Goal: Task Accomplishment & Management: Use online tool/utility

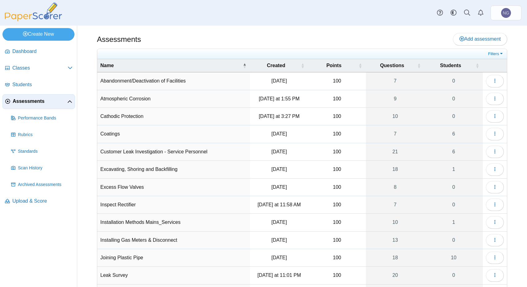
select select "**"
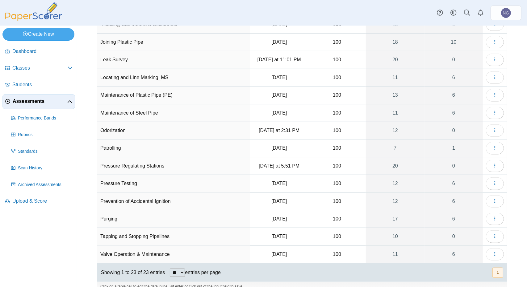
click at [50, 102] on span "Assessments" at bounding box center [40, 101] width 55 height 7
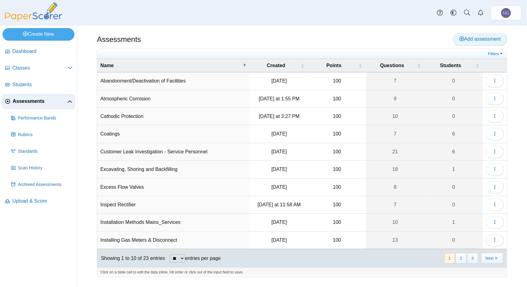
click at [473, 40] on span "Add assessment" at bounding box center [479, 38] width 41 height 5
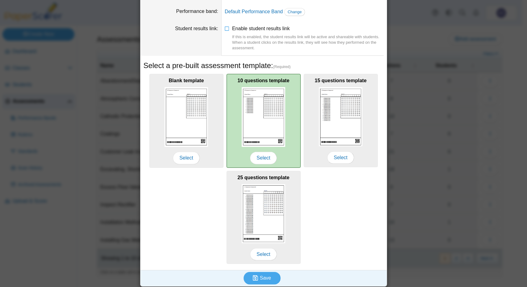
scroll to position [47, 0]
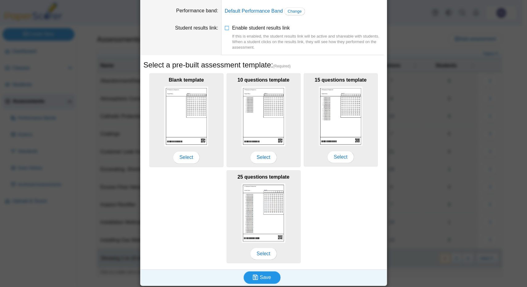
type input "**********"
click at [263, 279] on span "Save" at bounding box center [265, 277] width 11 height 5
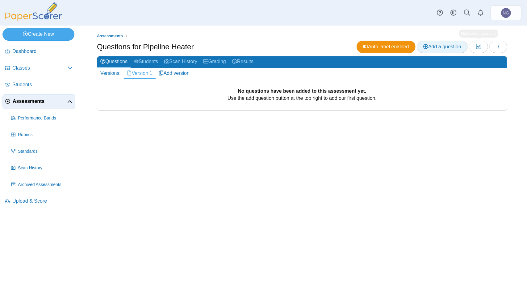
click at [457, 48] on span "Add a question" at bounding box center [442, 46] width 38 height 5
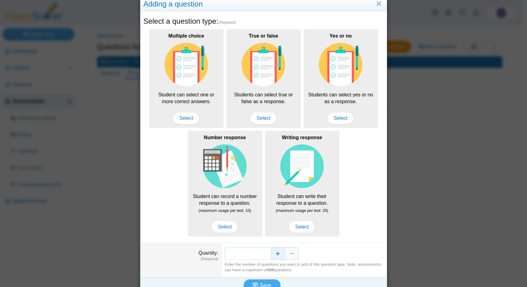
scroll to position [23, 0]
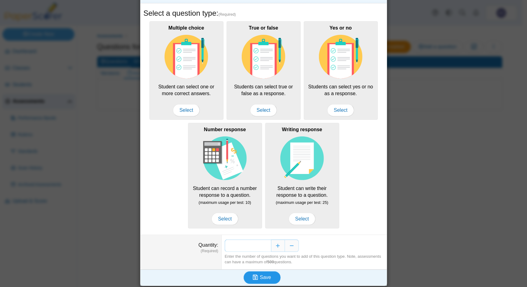
type input "**"
click at [260, 277] on span "Save" at bounding box center [265, 277] width 11 height 5
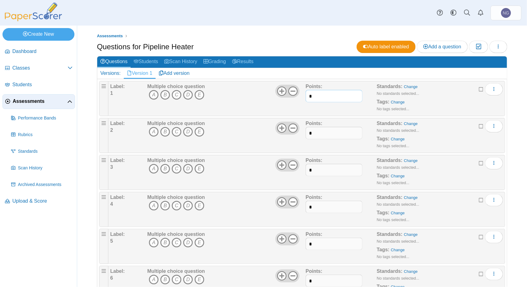
click at [341, 93] on input "*" at bounding box center [333, 96] width 57 height 12
drag, startPoint x: 327, startPoint y: 97, endPoint x: 299, endPoint y: 95, distance: 28.5
click at [299, 95] on div "Label: 1 Multiple choice question A B C D E" at bounding box center [306, 98] width 392 height 31
type input "****"
click at [312, 130] on input "*" at bounding box center [333, 133] width 57 height 12
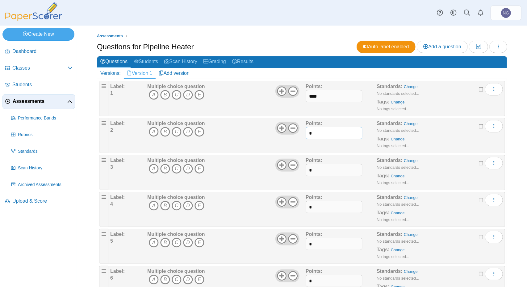
click at [312, 130] on input "*" at bounding box center [333, 133] width 57 height 12
paste input "***"
type input "****"
click at [311, 170] on input "*" at bounding box center [333, 170] width 57 height 12
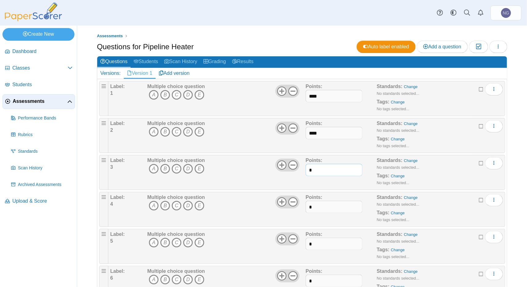
paste input "***"
type input "****"
click at [313, 206] on input "*" at bounding box center [333, 207] width 57 height 12
paste input "***"
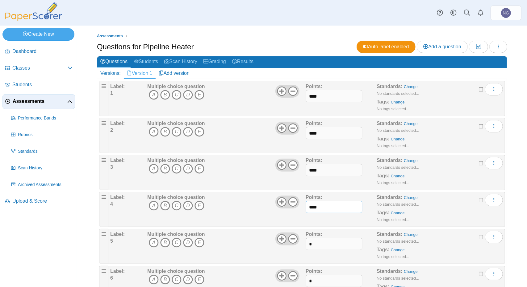
type input "****"
click at [314, 245] on input "*" at bounding box center [333, 244] width 57 height 12
paste input "***"
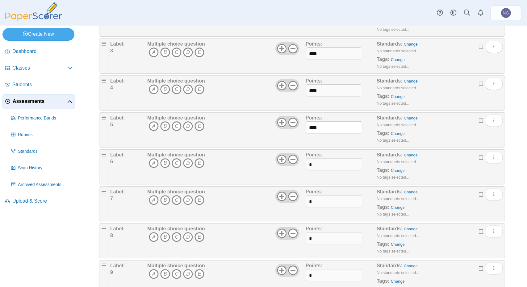
scroll to position [185, 0]
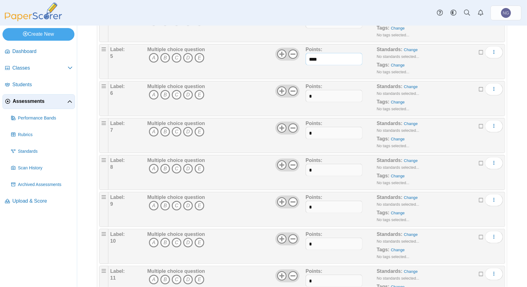
type input "****"
click at [312, 93] on input "*" at bounding box center [333, 96] width 57 height 12
paste input "***"
type input "****"
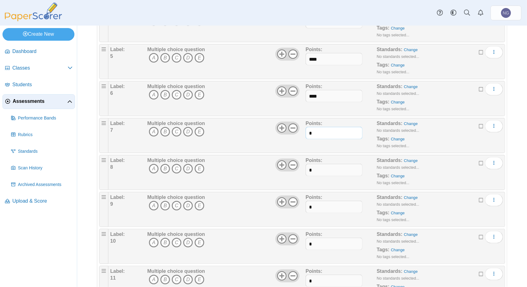
click at [313, 135] on input "*" at bounding box center [333, 133] width 57 height 12
paste input "***"
type input "****"
click at [316, 169] on input "*" at bounding box center [333, 170] width 57 height 12
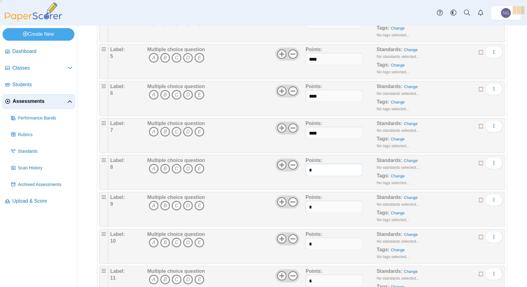
click at [316, 169] on input "*" at bounding box center [333, 170] width 57 height 12
paste input "***"
type input "****"
click at [311, 209] on input "*" at bounding box center [333, 207] width 57 height 12
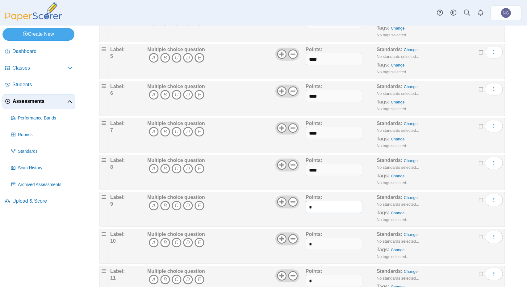
paste input "***"
type input "****"
click at [317, 241] on input "*" at bounding box center [333, 244] width 57 height 12
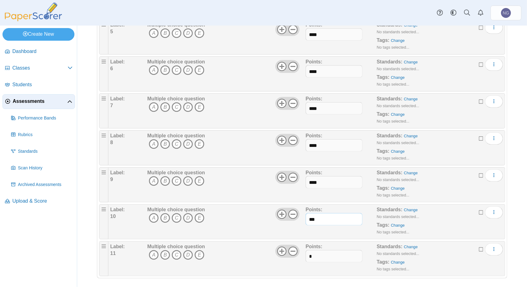
type input "***"
click at [317, 255] on input "*" at bounding box center [333, 256] width 57 height 12
type input "***"
click at [47, 104] on span "Assessments" at bounding box center [40, 101] width 55 height 7
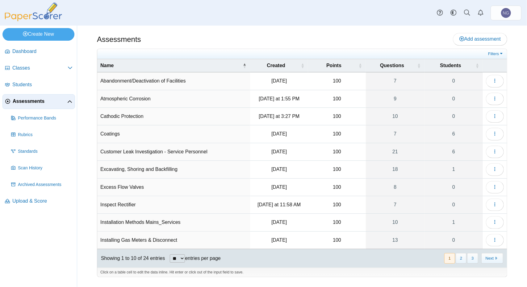
click at [183, 255] on select "** ** ** ***" at bounding box center [177, 259] width 15 height 8
select select "**"
click at [170, 255] on select "** ** ** ***" at bounding box center [177, 259] width 15 height 8
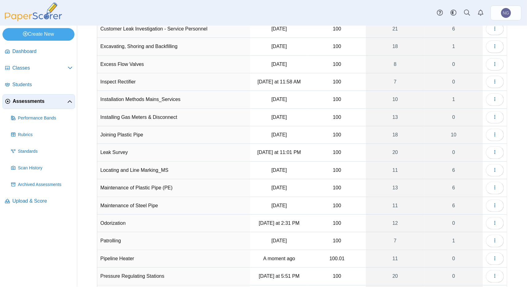
scroll to position [123, 0]
click at [493, 253] on button "button" at bounding box center [495, 259] width 18 height 12
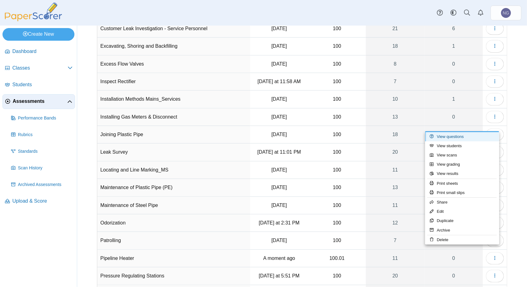
click at [464, 136] on link "View questions" at bounding box center [462, 136] width 74 height 9
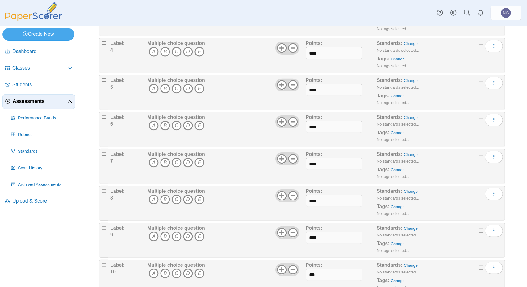
scroll to position [210, 0]
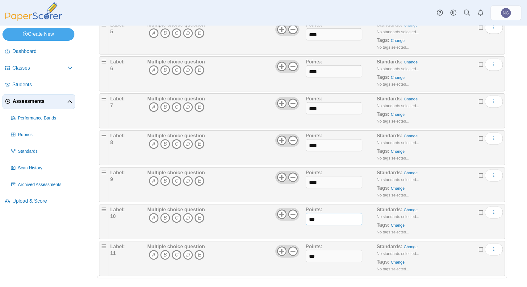
click at [325, 215] on input "***" at bounding box center [333, 219] width 57 height 12
type input "****"
click at [28, 106] on link "Assessments" at bounding box center [38, 101] width 72 height 15
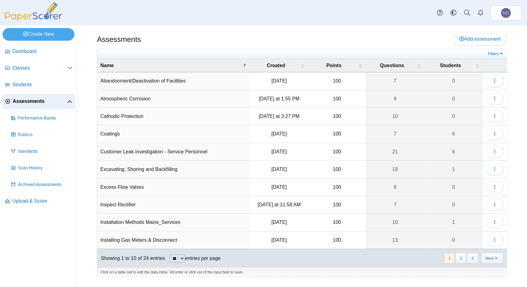
click at [182, 255] on select "** ** ** ***" at bounding box center [177, 259] width 15 height 8
select select "**"
click at [170, 255] on select "** ** ** ***" at bounding box center [177, 259] width 15 height 8
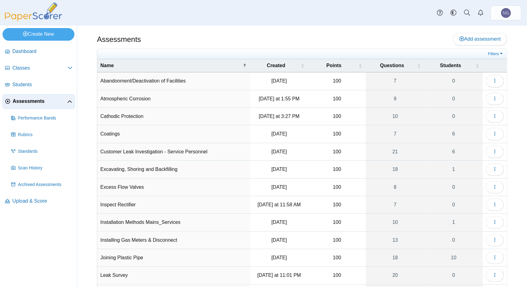
scroll to position [185, 0]
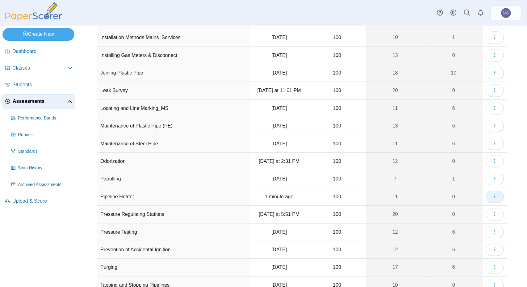
click at [492, 194] on icon "button" at bounding box center [494, 196] width 5 height 5
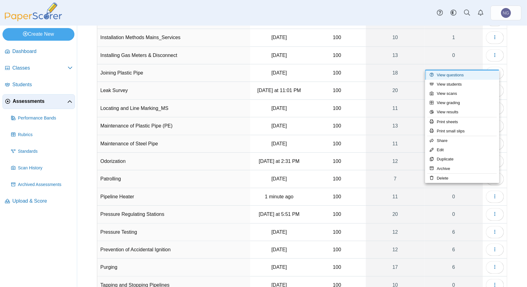
click at [464, 76] on link "View questions" at bounding box center [462, 75] width 74 height 9
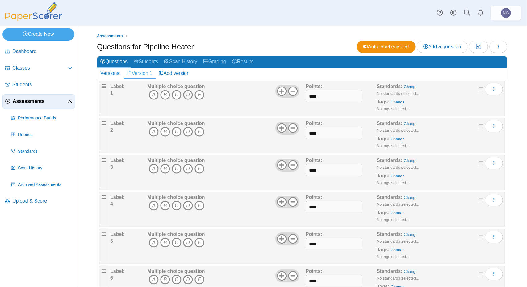
click at [184, 93] on icon "D" at bounding box center [188, 95] width 10 height 10
click at [288, 89] on icon at bounding box center [293, 91] width 10 height 10
click at [176, 135] on icon "C" at bounding box center [177, 132] width 10 height 10
click at [291, 126] on icon at bounding box center [293, 128] width 10 height 10
click at [176, 168] on icon "C" at bounding box center [177, 169] width 10 height 10
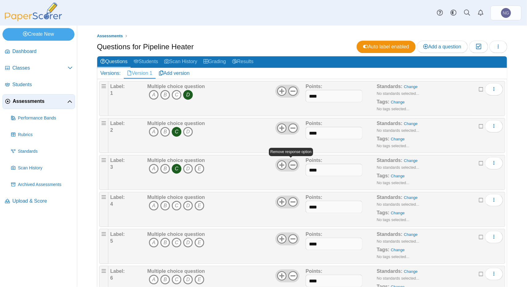
click at [290, 164] on use at bounding box center [293, 165] width 10 height 10
click at [166, 203] on icon "B" at bounding box center [165, 206] width 10 height 10
click at [291, 201] on use at bounding box center [293, 202] width 10 height 10
click at [165, 243] on icon "B" at bounding box center [165, 243] width 10 height 10
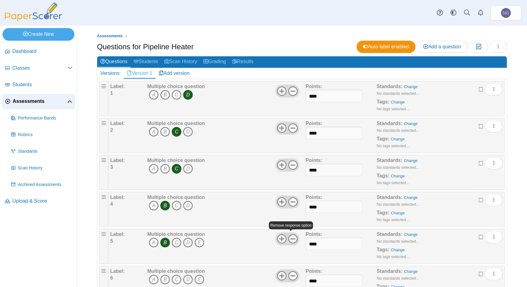
click at [292, 240] on icon at bounding box center [293, 239] width 10 height 10
click at [189, 279] on icon "D" at bounding box center [188, 280] width 10 height 10
click at [290, 274] on icon at bounding box center [293, 276] width 10 height 10
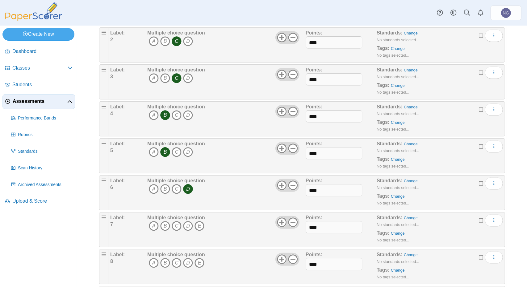
scroll to position [93, 0]
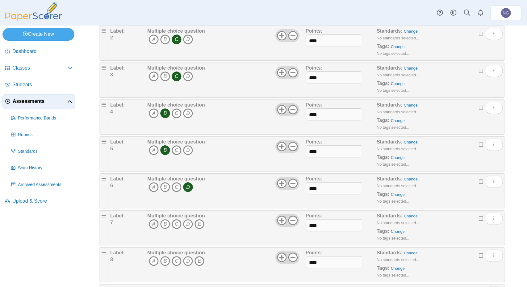
click at [155, 224] on icon "A" at bounding box center [154, 225] width 10 height 10
click at [165, 222] on icon "B" at bounding box center [165, 225] width 10 height 10
click at [188, 223] on icon "D" at bounding box center [188, 225] width 10 height 10
click at [200, 224] on icon "E" at bounding box center [199, 225] width 10 height 10
click at [187, 259] on icon "D" at bounding box center [188, 262] width 10 height 10
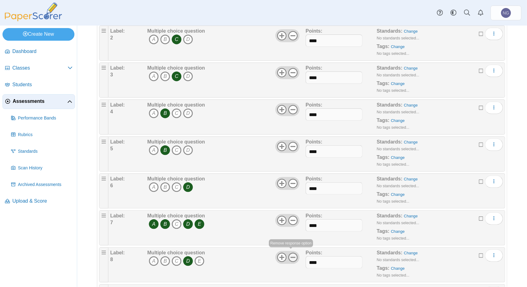
click at [289, 255] on use at bounding box center [293, 258] width 10 height 10
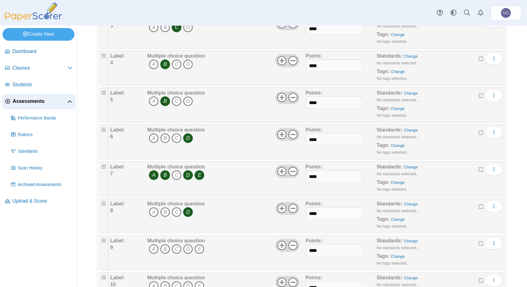
scroll to position [210, 0]
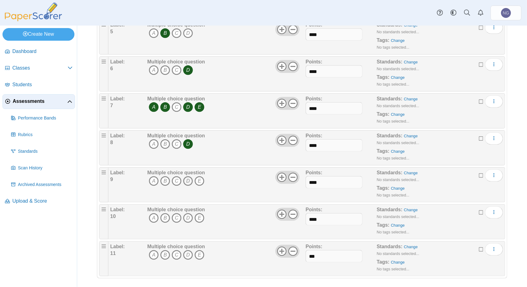
click at [188, 181] on icon "D" at bounding box center [188, 181] width 10 height 10
click at [288, 174] on icon at bounding box center [293, 178] width 10 height 10
click at [165, 218] on icon "B" at bounding box center [165, 218] width 10 height 10
click at [292, 210] on icon at bounding box center [293, 215] width 10 height 10
click at [151, 253] on icon "A" at bounding box center [154, 255] width 10 height 10
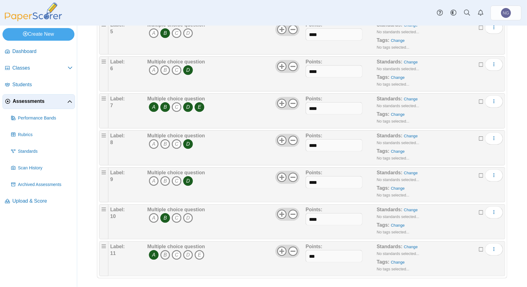
click at [164, 254] on icon "B" at bounding box center [165, 255] width 10 height 10
click at [176, 252] on icon "C" at bounding box center [177, 255] width 10 height 10
click at [198, 252] on icon "E" at bounding box center [199, 255] width 10 height 10
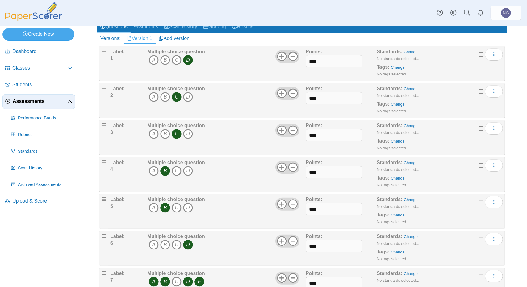
scroll to position [0, 0]
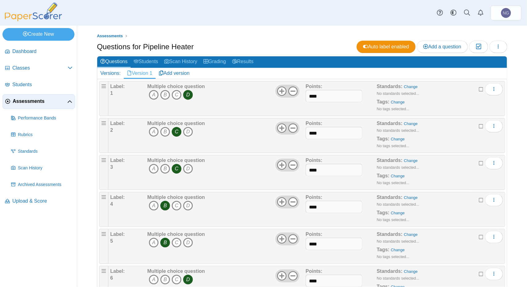
click at [41, 104] on span "Assessments" at bounding box center [40, 101] width 55 height 7
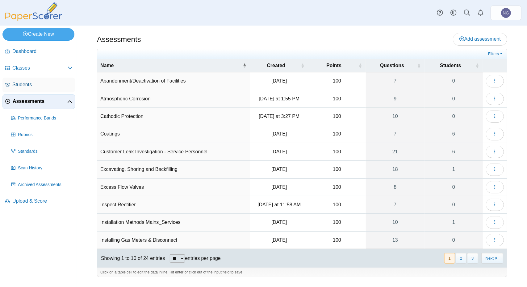
click at [27, 87] on span "Students" at bounding box center [42, 84] width 60 height 7
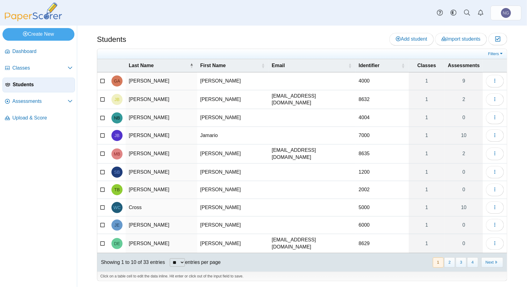
click at [182, 259] on select "** ** ** ***" at bounding box center [177, 263] width 15 height 8
select select "**"
click at [170, 259] on select "** ** ** ***" at bounding box center [177, 263] width 15 height 8
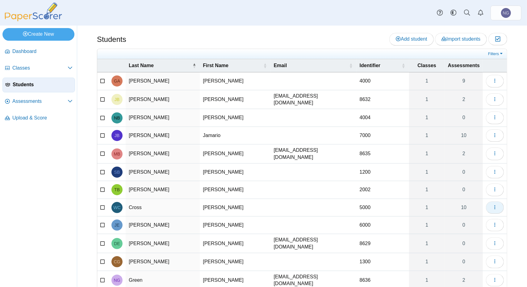
click at [486, 208] on button "button" at bounding box center [495, 208] width 18 height 12
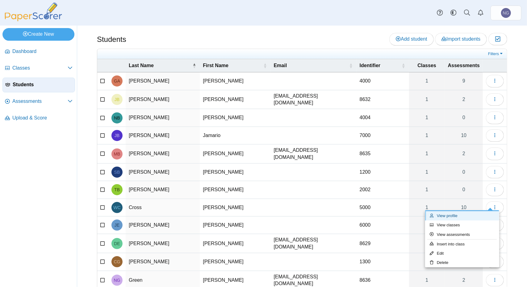
click at [457, 215] on link "View profile" at bounding box center [462, 216] width 74 height 9
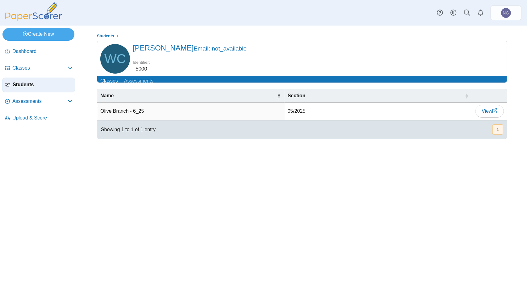
click at [143, 50] on span "[PERSON_NAME] Email: not_available" at bounding box center [190, 48] width 114 height 8
click at [162, 46] on span "William Cross Email: not_available" at bounding box center [190, 48] width 114 height 8
click at [110, 35] on span "Students" at bounding box center [105, 36] width 17 height 5
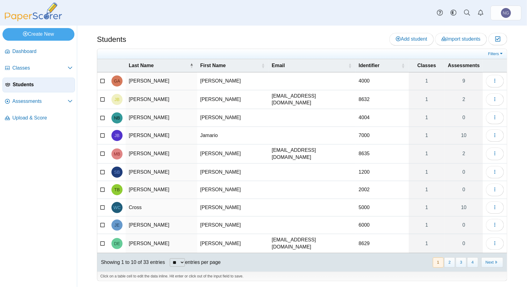
click at [268, 128] on td at bounding box center [311, 136] width 87 height 18
click at [271, 130] on input "text" at bounding box center [311, 136] width 81 height 12
click at [280, 202] on td at bounding box center [311, 208] width 87 height 18
type input "**********"
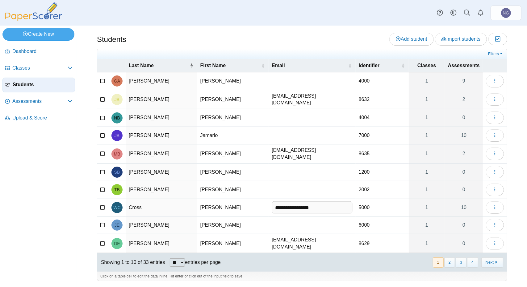
click at [183, 259] on select "** ** ** ***" at bounding box center [177, 263] width 15 height 8
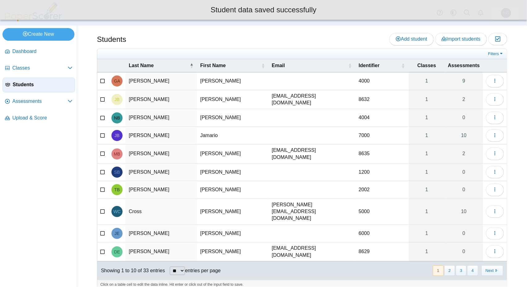
select select "**"
click at [170, 267] on select "** ** ** ***" at bounding box center [177, 271] width 15 height 8
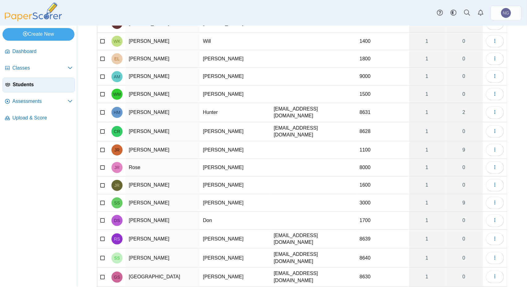
scroll to position [370, 0]
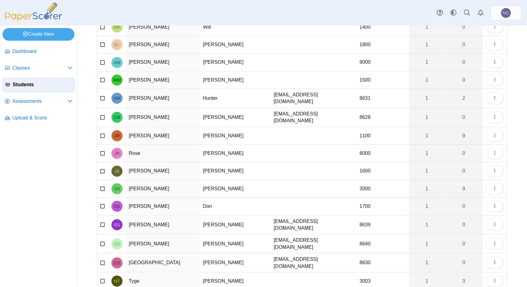
click at [273, 273] on td at bounding box center [314, 282] width 86 height 18
type input "**********"
click at [63, 68] on span "Classes" at bounding box center [39, 68] width 55 height 7
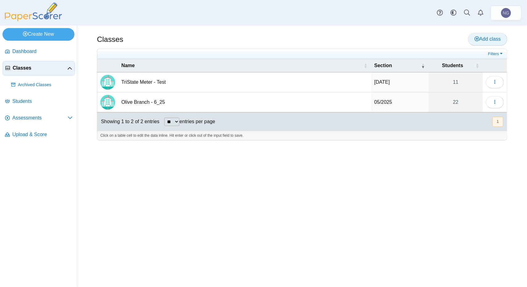
click at [478, 39] on icon at bounding box center [476, 38] width 5 height 5
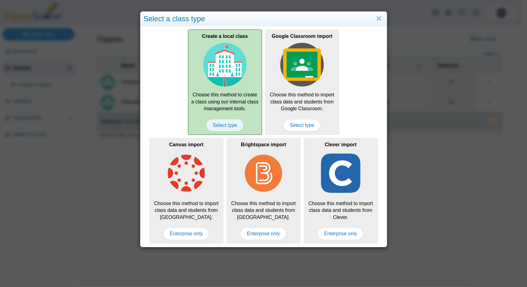
click at [225, 126] on span "Select type" at bounding box center [224, 125] width 37 height 12
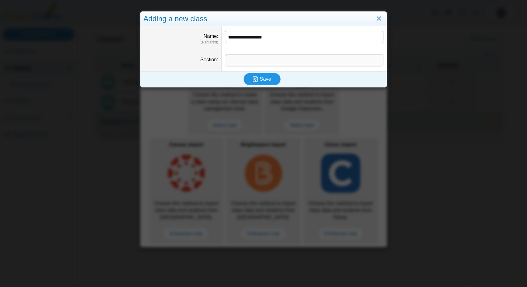
type input "**********"
click at [261, 81] on span "Save" at bounding box center [265, 79] width 11 height 5
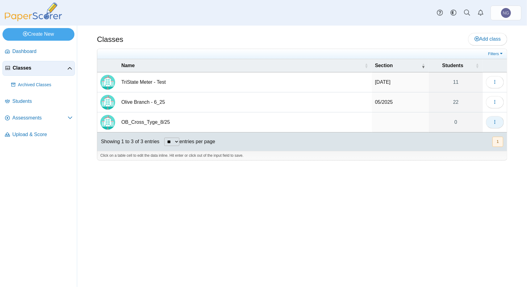
click at [492, 121] on icon "button" at bounding box center [494, 122] width 5 height 5
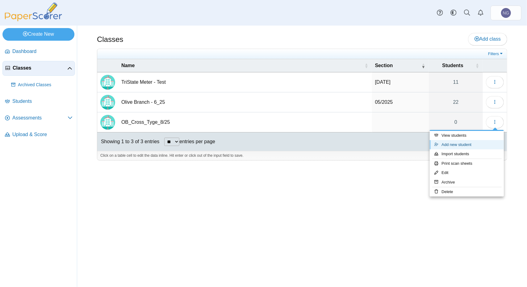
click at [457, 146] on link "Add new student" at bounding box center [466, 144] width 74 height 9
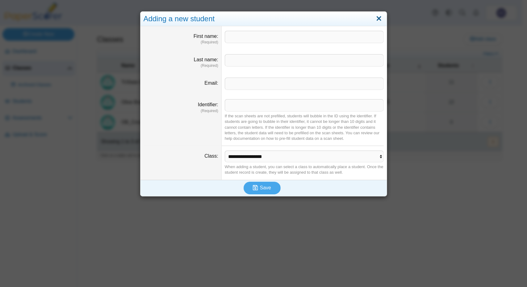
click at [378, 17] on link "Close" at bounding box center [379, 19] width 10 height 10
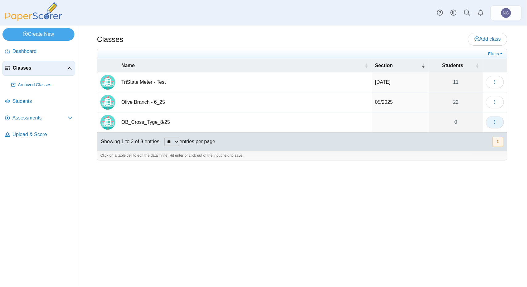
click at [498, 121] on button "button" at bounding box center [495, 122] width 18 height 12
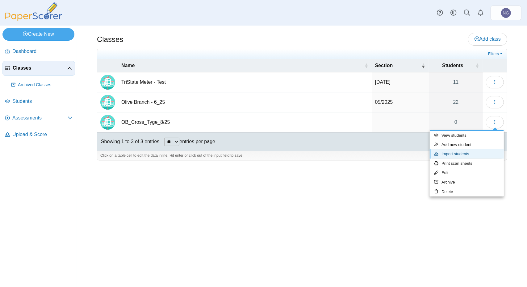
click at [454, 154] on link "Import students" at bounding box center [466, 154] width 74 height 9
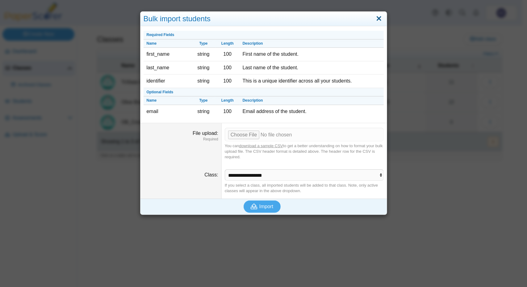
click at [378, 18] on link "Close" at bounding box center [379, 19] width 10 height 10
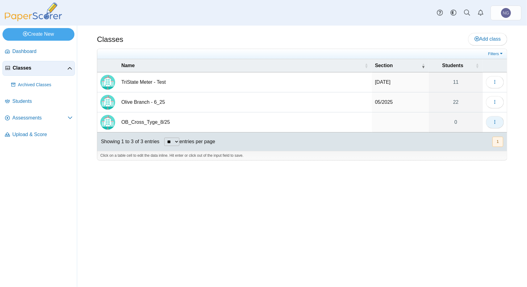
drag, startPoint x: 494, startPoint y: 125, endPoint x: 494, endPoint y: 120, distance: 4.6
click at [494, 120] on icon "button" at bounding box center [494, 122] width 5 height 5
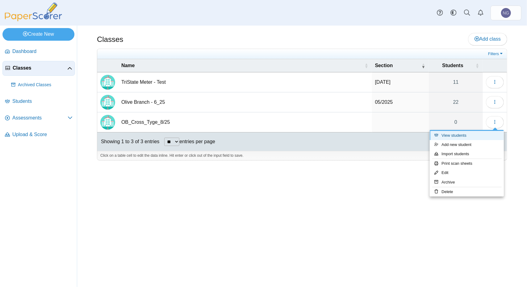
click at [459, 135] on link "View students" at bounding box center [466, 135] width 74 height 9
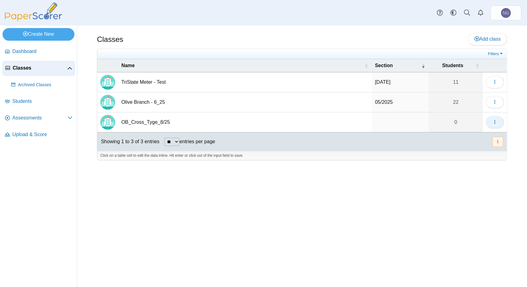
click at [497, 121] on button "button" at bounding box center [495, 122] width 18 height 12
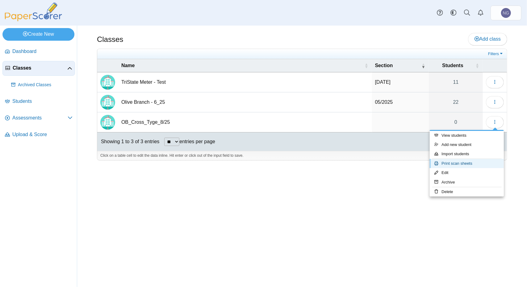
click at [456, 164] on link "Print scan sheets" at bounding box center [466, 163] width 74 height 9
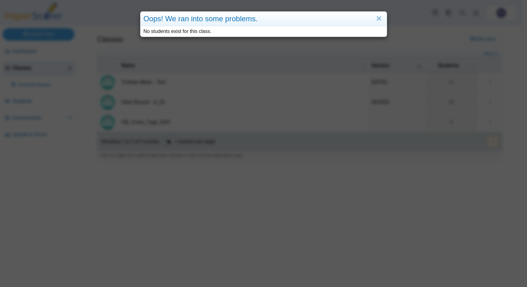
click at [370, 19] on div "Oops! We ran into some problems." at bounding box center [263, 19] width 246 height 14
click at [376, 19] on link "Close" at bounding box center [379, 19] width 10 height 10
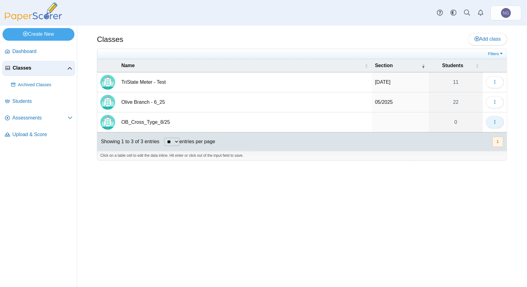
click at [493, 122] on icon "button" at bounding box center [494, 122] width 5 height 5
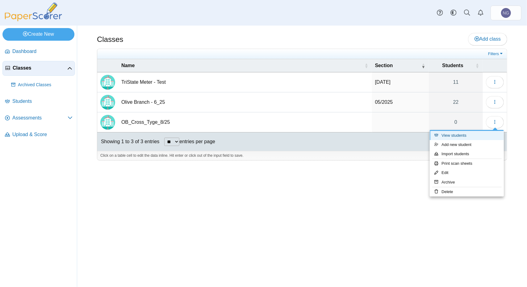
click at [465, 139] on link "View students" at bounding box center [466, 135] width 74 height 9
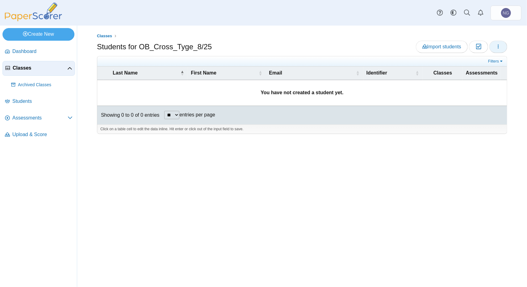
click at [495, 44] on span "button" at bounding box center [497, 46] width 5 height 5
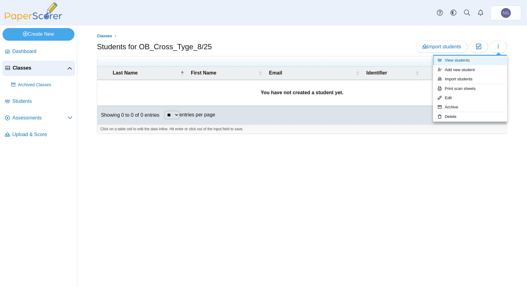
click at [463, 61] on link "View students" at bounding box center [470, 60] width 74 height 9
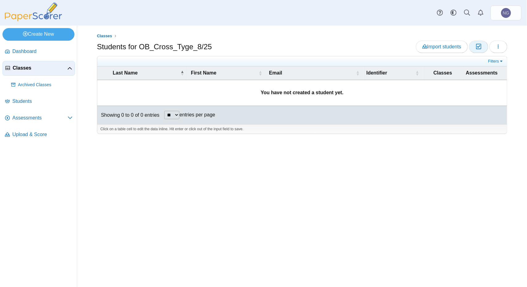
click at [479, 46] on icon "button" at bounding box center [478, 46] width 6 height 5
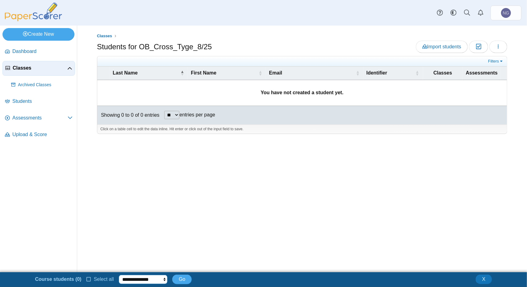
click at [161, 280] on select "**********" at bounding box center [143, 279] width 48 height 9
click at [191, 246] on div "Classes Students for OB_Cross_Tyge_8/25 Import students Moderation 0 Loading… **" at bounding box center [301, 149] width 449 height 247
click at [23, 101] on span "Students" at bounding box center [42, 101] width 60 height 7
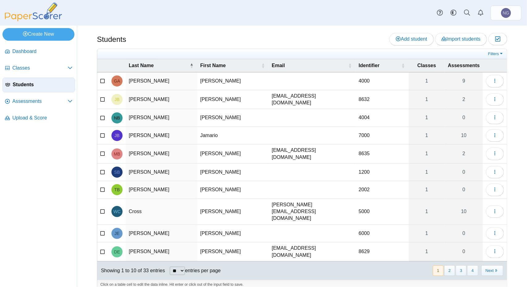
click at [102, 209] on icon at bounding box center [102, 211] width 5 height 4
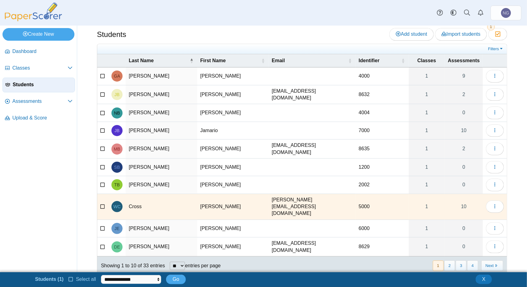
scroll to position [7, 0]
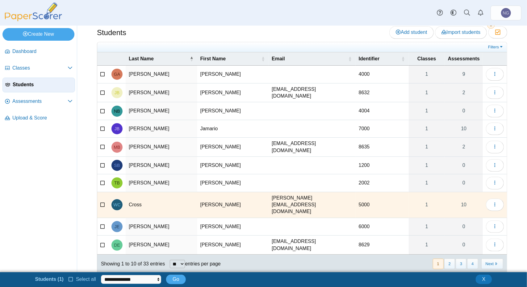
click at [183, 260] on select "** ** ** ***" at bounding box center [177, 264] width 15 height 8
select select "***"
click at [170, 260] on select "** ** ** ***" at bounding box center [177, 264] width 15 height 8
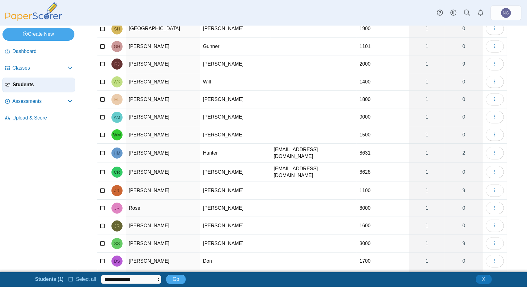
scroll to position [407, 0]
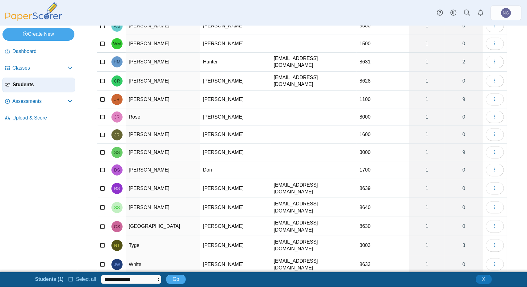
click at [103, 243] on icon at bounding box center [102, 245] width 5 height 4
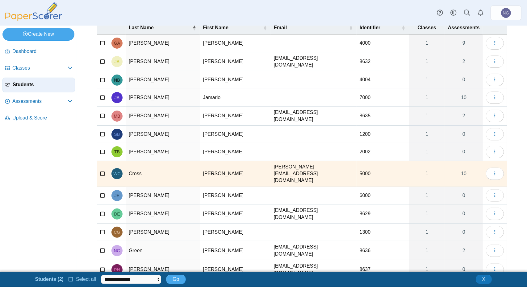
scroll to position [0, 0]
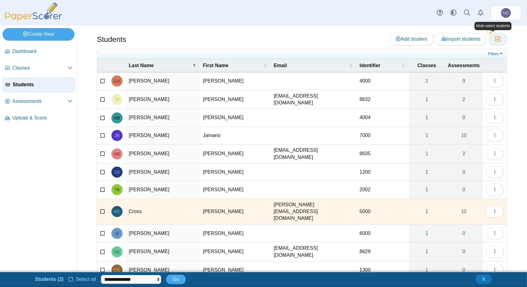
click at [494, 37] on icon "button" at bounding box center [497, 38] width 6 height 5
click at [155, 281] on select "**********" at bounding box center [131, 279] width 60 height 9
select select "**********"
click at [101, 275] on select "**********" at bounding box center [131, 279] width 60 height 9
click at [174, 282] on span "Go" at bounding box center [175, 279] width 6 height 5
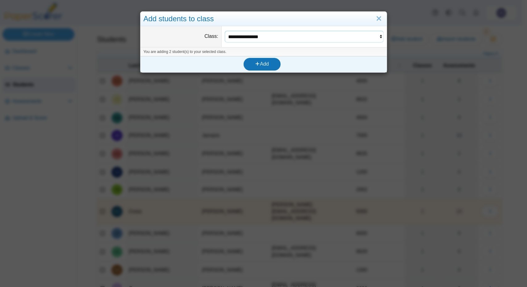
click at [337, 35] on select "**********" at bounding box center [304, 37] width 159 height 12
select select "**********"
click at [225, 31] on select "**********" at bounding box center [304, 37] width 159 height 12
click at [259, 63] on span "Add" at bounding box center [262, 63] width 14 height 5
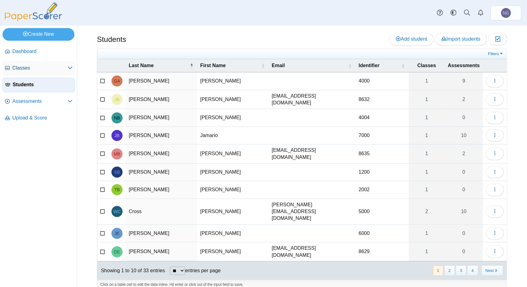
click at [42, 68] on span "Classes" at bounding box center [39, 68] width 55 height 7
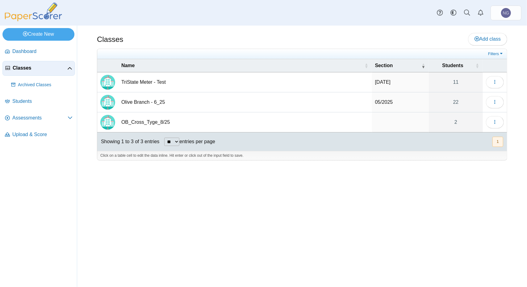
click at [144, 119] on td "OB_Cross_Tyge_8/25" at bounding box center [245, 123] width 254 height 20
click at [494, 123] on icon "button" at bounding box center [494, 122] width 5 height 5
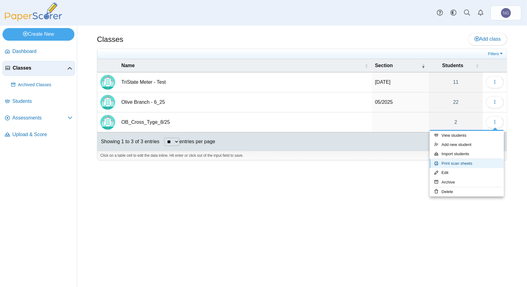
click at [454, 166] on link "Print scan sheets" at bounding box center [466, 163] width 74 height 9
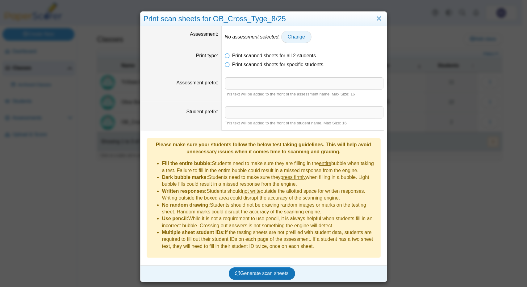
click at [291, 38] on span "Change" at bounding box center [295, 36] width 17 height 5
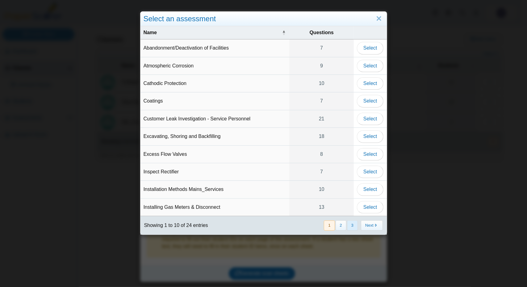
click at [347, 223] on button "3" at bounding box center [352, 226] width 11 height 10
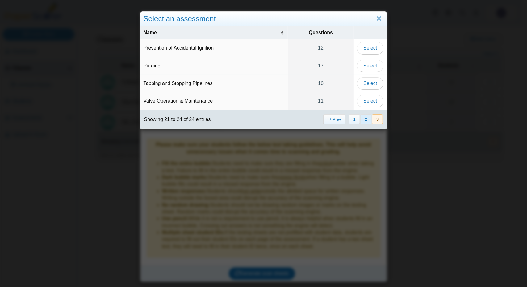
click at [364, 118] on button "2" at bounding box center [365, 119] width 11 height 10
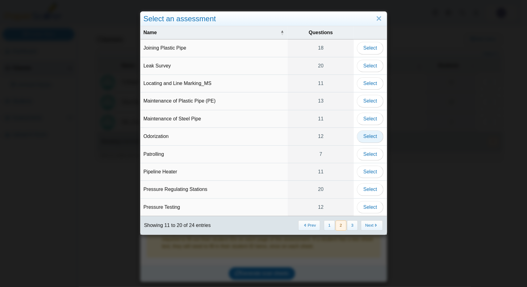
click at [373, 137] on span "Select" at bounding box center [370, 136] width 14 height 5
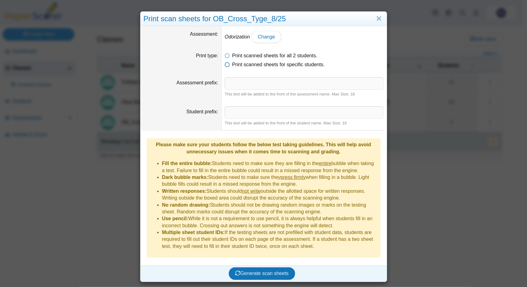
click at [225, 65] on icon at bounding box center [227, 63] width 5 height 4
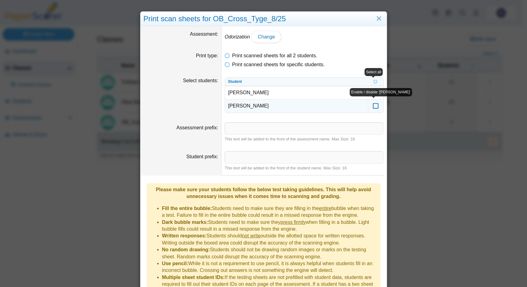
click at [374, 104] on icon at bounding box center [375, 104] width 6 height 6
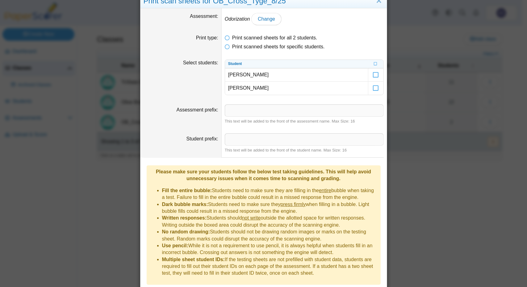
scroll to position [32, 0]
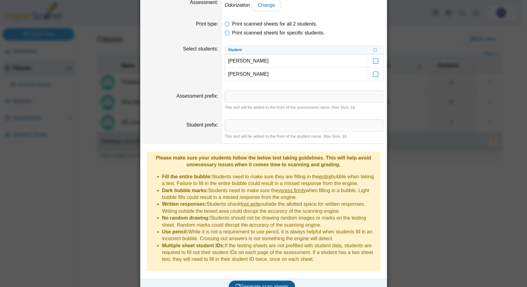
click at [252, 284] on span "Generate scan sheets" at bounding box center [261, 286] width 53 height 5
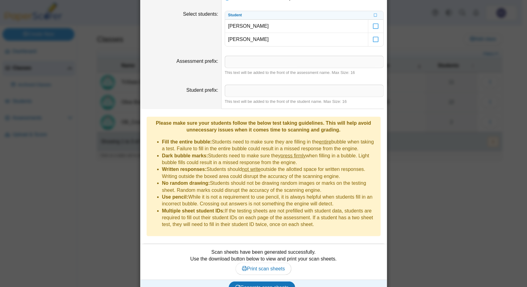
scroll to position [67, 0]
click at [259, 266] on span "Print scan sheets" at bounding box center [263, 268] width 43 height 5
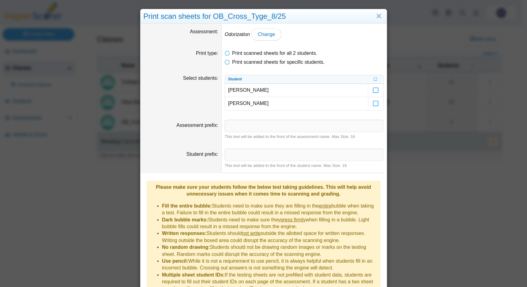
scroll to position [0, 0]
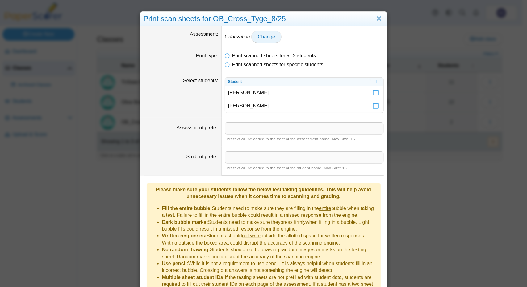
click at [267, 37] on span "Change" at bounding box center [266, 36] width 17 height 5
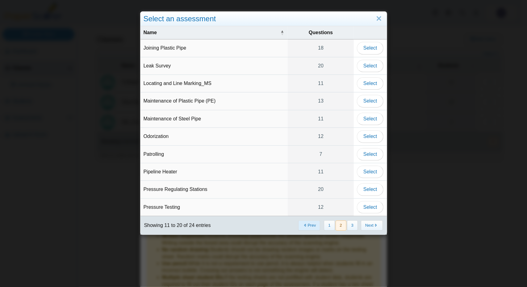
click at [313, 222] on button "Prev" at bounding box center [309, 226] width 22 height 10
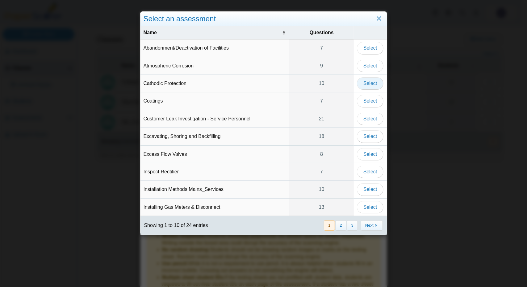
click at [364, 82] on span "Select" at bounding box center [370, 83] width 14 height 5
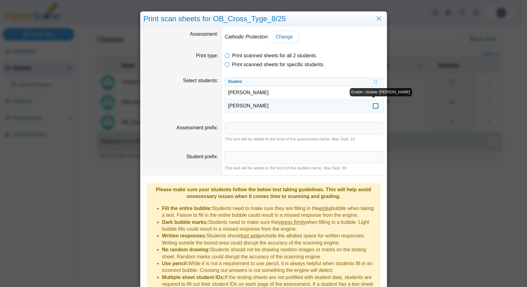
click at [373, 106] on icon at bounding box center [375, 104] width 6 height 6
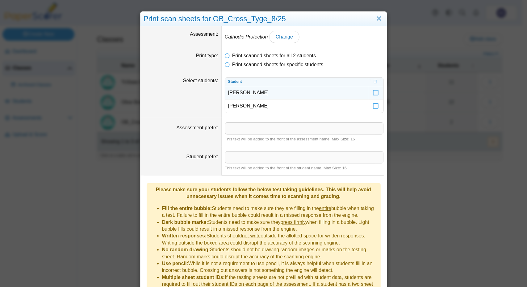
scroll to position [67, 0]
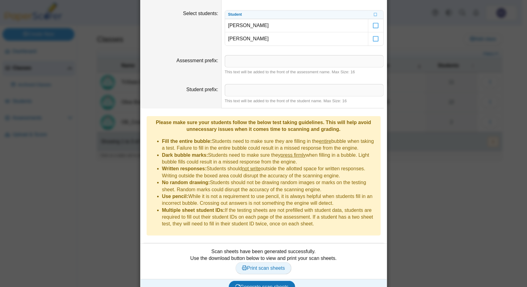
click at [260, 266] on span "Print scan sheets" at bounding box center [263, 268] width 43 height 5
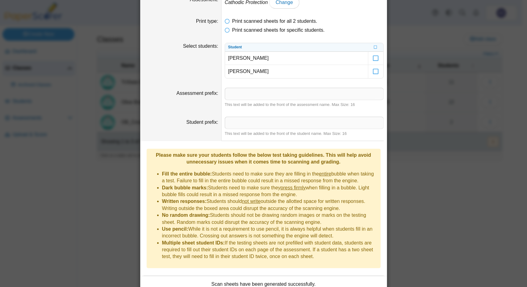
scroll to position [0, 0]
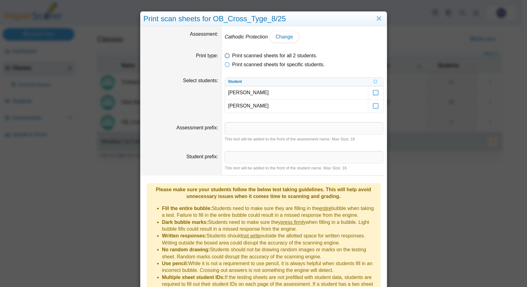
click at [225, 55] on icon at bounding box center [227, 54] width 5 height 4
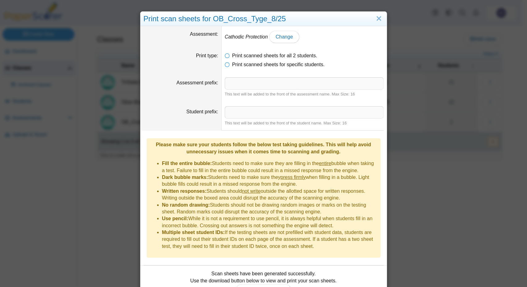
scroll to position [23, 0]
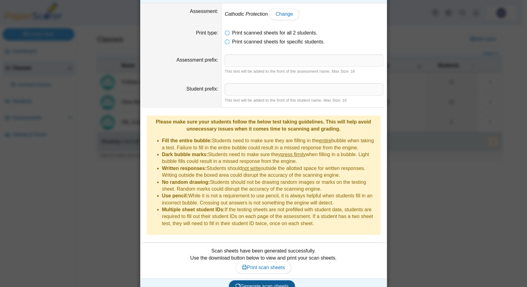
click at [263, 284] on span "Generate scan sheets" at bounding box center [261, 286] width 53 height 5
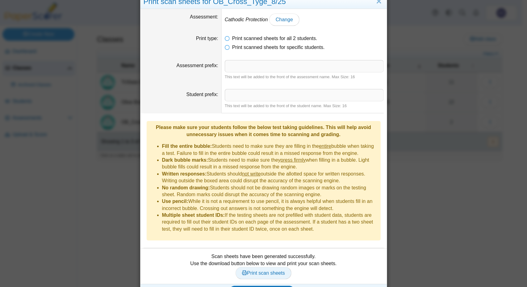
click at [254, 271] on span "Print scan sheets" at bounding box center [263, 273] width 43 height 5
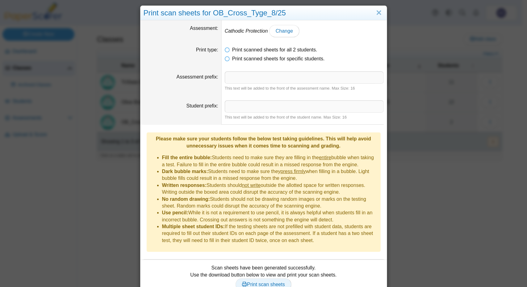
scroll to position [0, 0]
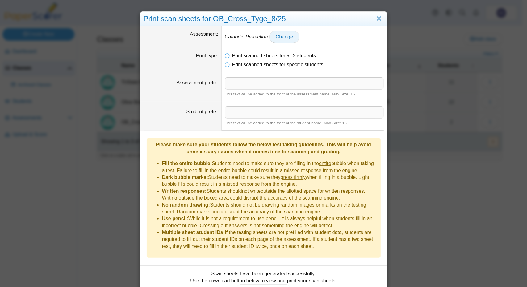
click at [276, 33] on link "Change" at bounding box center [284, 37] width 30 height 12
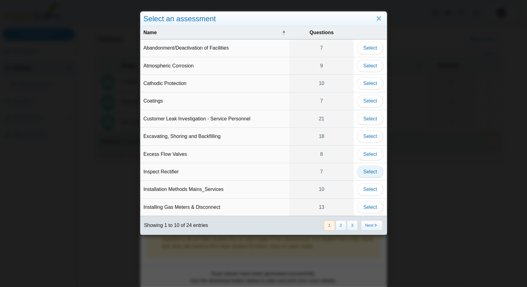
click at [370, 169] on span "Select" at bounding box center [370, 171] width 14 height 5
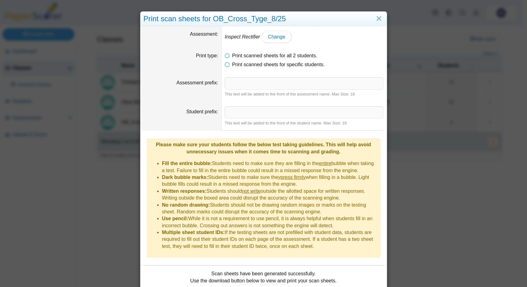
scroll to position [23, 0]
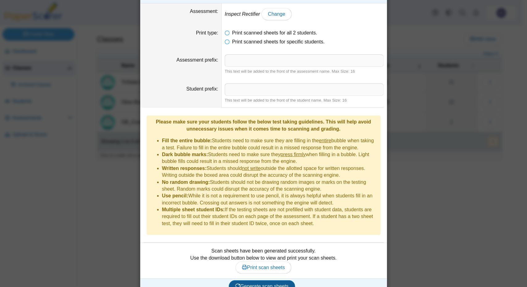
click at [257, 281] on button "Generate scan sheets" at bounding box center [262, 287] width 66 height 12
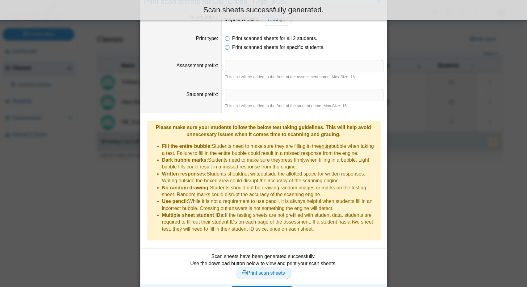
click at [258, 271] on span "Print scan sheets" at bounding box center [263, 273] width 43 height 5
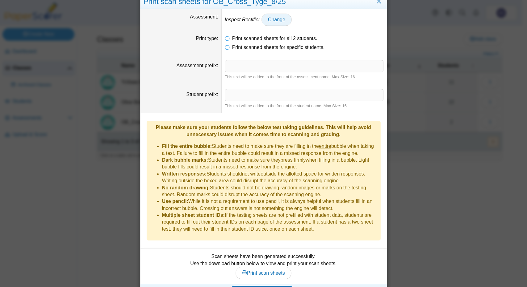
click at [269, 18] on span "Change" at bounding box center [276, 19] width 17 height 5
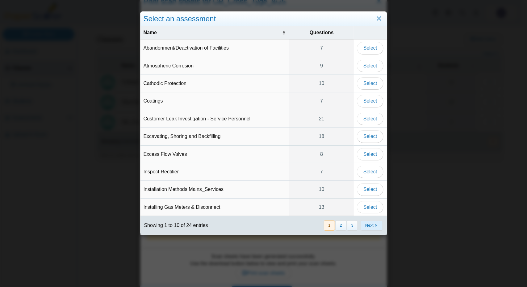
click at [376, 222] on button "Next" at bounding box center [372, 226] width 22 height 10
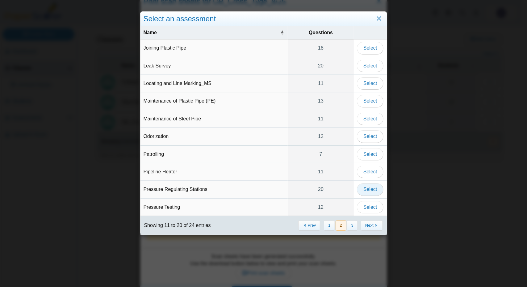
click at [366, 187] on span "Select" at bounding box center [370, 189] width 14 height 5
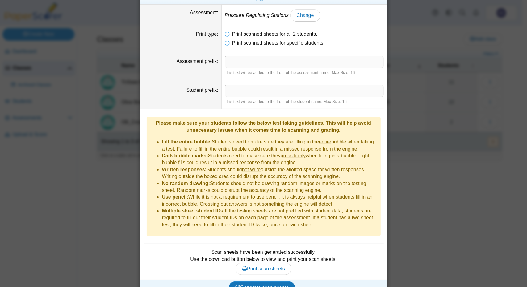
scroll to position [23, 0]
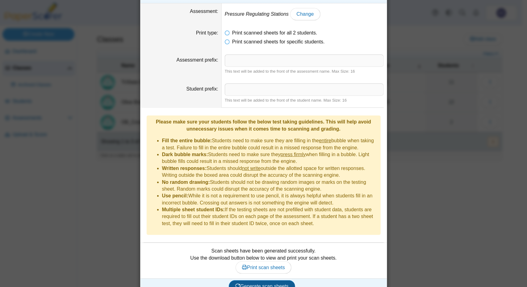
click at [255, 284] on span "Generate scan sheets" at bounding box center [261, 286] width 53 height 5
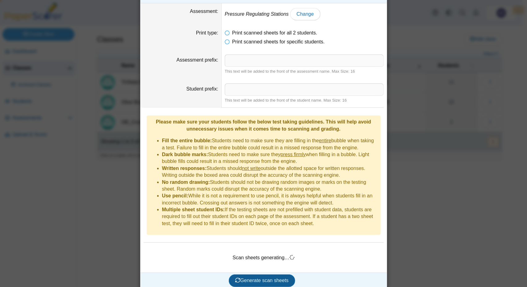
scroll to position [17, 0]
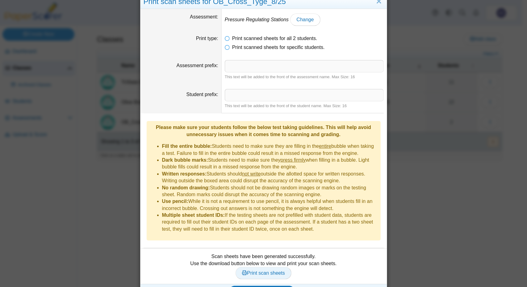
click at [259, 271] on span "Print scan sheets" at bounding box center [263, 273] width 43 height 5
click at [290, 15] on link "Change" at bounding box center [305, 20] width 30 height 12
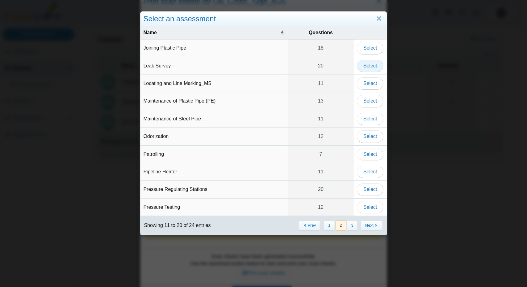
click at [365, 65] on span "Select" at bounding box center [370, 65] width 14 height 5
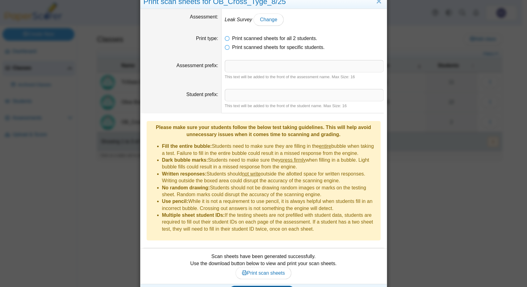
click at [261, 287] on span "Generate scan sheets" at bounding box center [261, 292] width 53 height 5
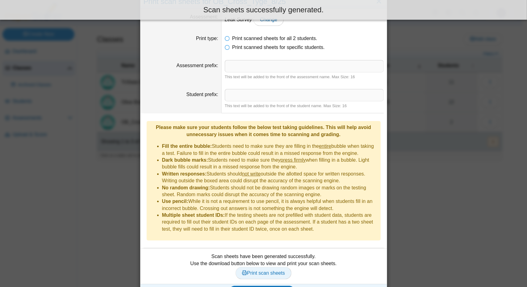
click at [257, 271] on span "Print scan sheets" at bounding box center [263, 273] width 43 height 5
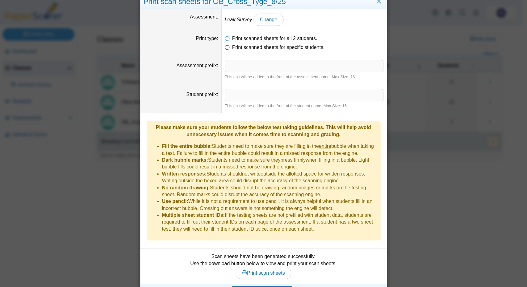
click at [225, 46] on icon at bounding box center [227, 46] width 5 height 4
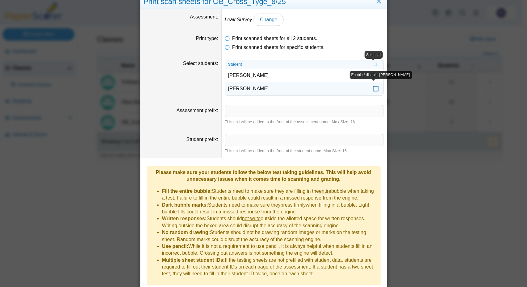
click at [372, 89] on icon at bounding box center [375, 86] width 6 height 6
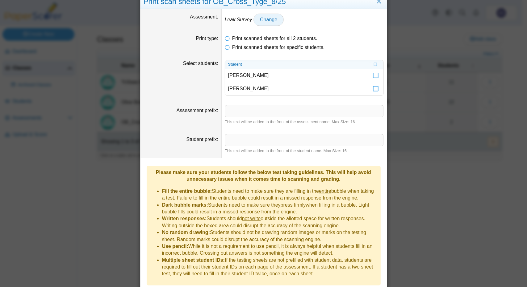
click at [260, 19] on span "Change" at bounding box center [268, 19] width 17 height 5
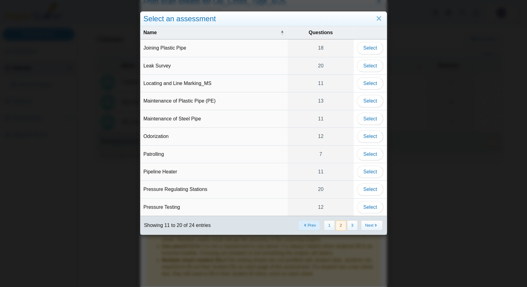
click at [307, 221] on button "Prev" at bounding box center [309, 226] width 22 height 10
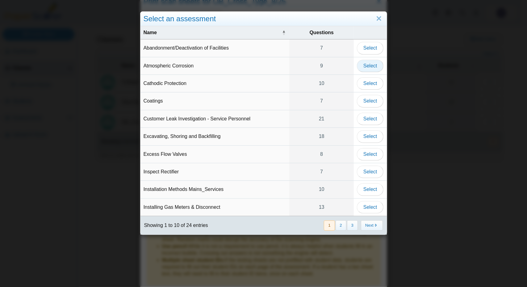
click at [363, 63] on span "Select" at bounding box center [370, 65] width 14 height 5
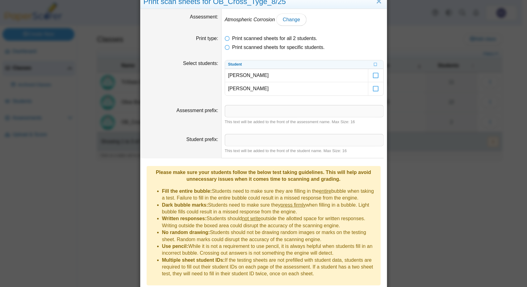
scroll to position [67, 0]
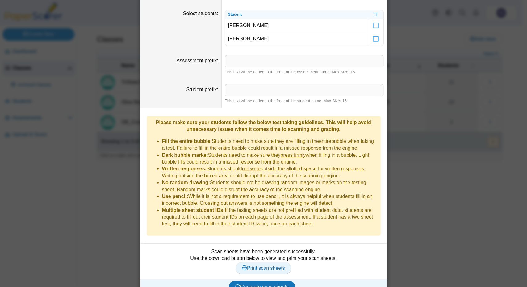
click at [263, 266] on span "Print scan sheets" at bounding box center [263, 268] width 43 height 5
click at [255, 281] on button "Generate scan sheets" at bounding box center [262, 287] width 66 height 12
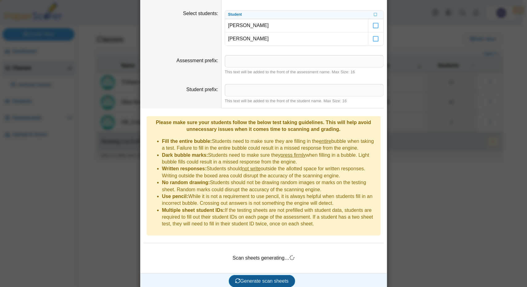
scroll to position [62, 0]
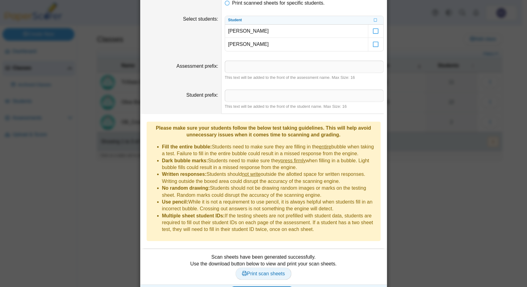
click at [267, 271] on span "Print scan sheets" at bounding box center [263, 273] width 43 height 5
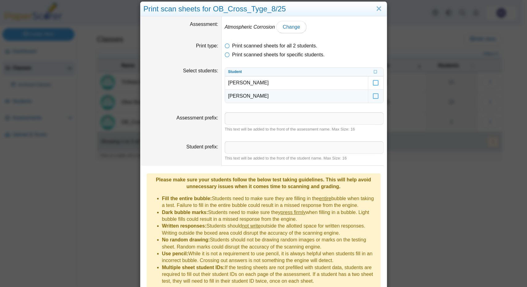
scroll to position [0, 0]
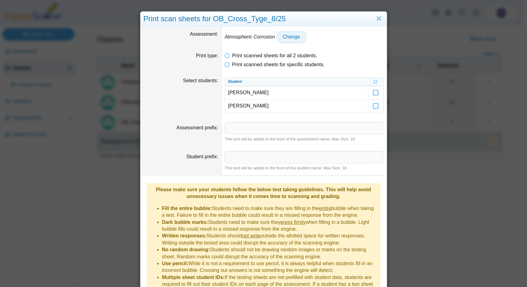
click at [283, 35] on span "Change" at bounding box center [291, 36] width 17 height 5
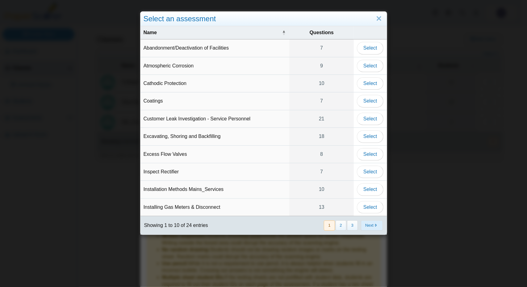
click at [370, 221] on button "Next" at bounding box center [372, 226] width 22 height 10
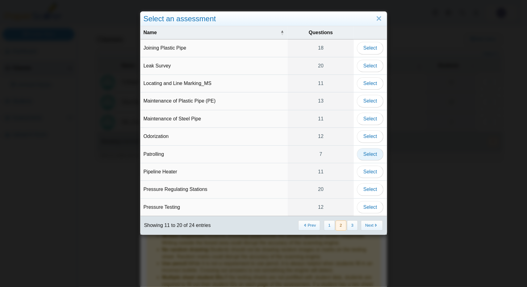
click at [364, 154] on span "Select" at bounding box center [370, 154] width 14 height 5
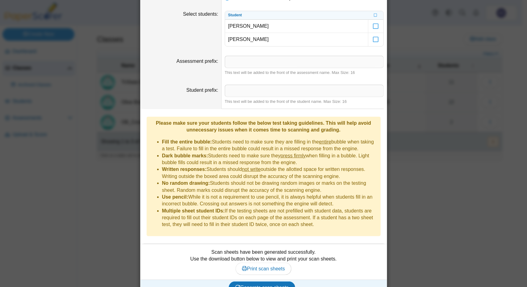
scroll to position [67, 0]
click at [258, 281] on button "Generate scan sheets" at bounding box center [262, 287] width 66 height 12
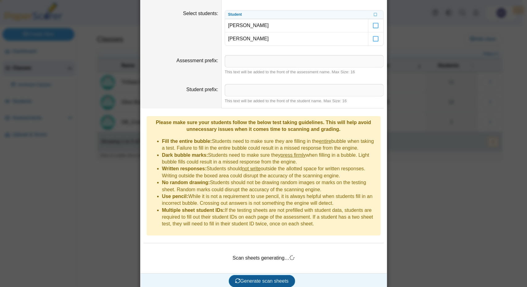
scroll to position [62, 0]
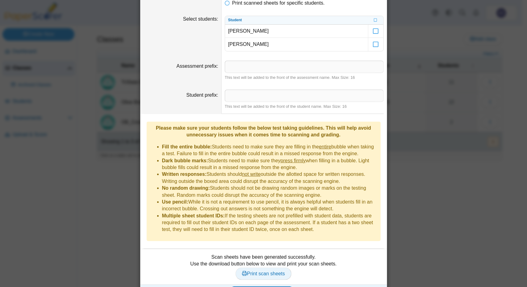
click at [268, 271] on span "Print scan sheets" at bounding box center [263, 273] width 43 height 5
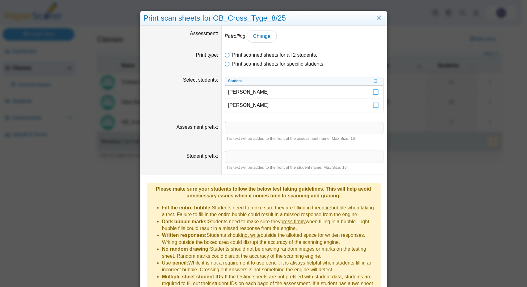
scroll to position [0, 0]
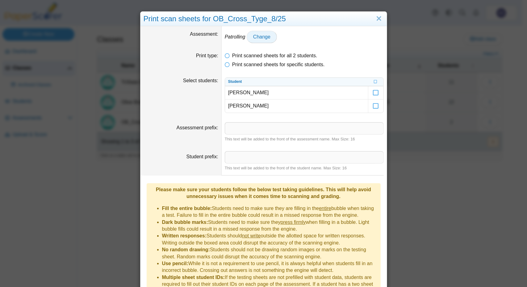
click at [258, 38] on span "Change" at bounding box center [261, 36] width 17 height 5
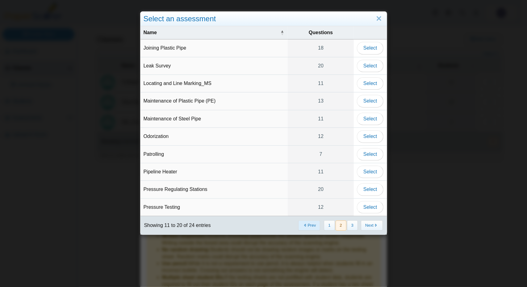
click at [310, 222] on button "Prev" at bounding box center [309, 226] width 22 height 10
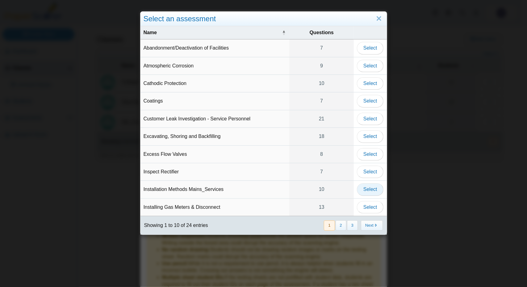
click at [366, 190] on span "Select" at bounding box center [370, 189] width 14 height 5
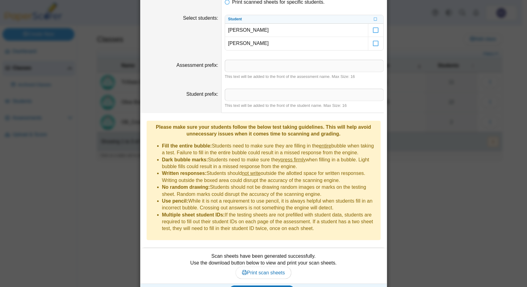
scroll to position [67, 0]
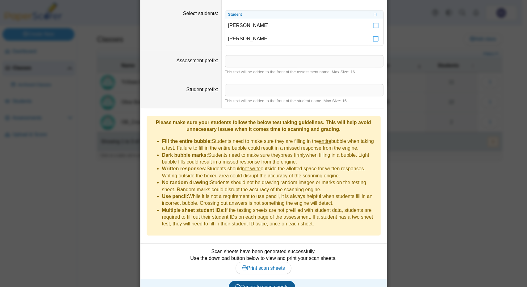
click at [267, 285] on span "Generate scan sheets" at bounding box center [261, 287] width 53 height 5
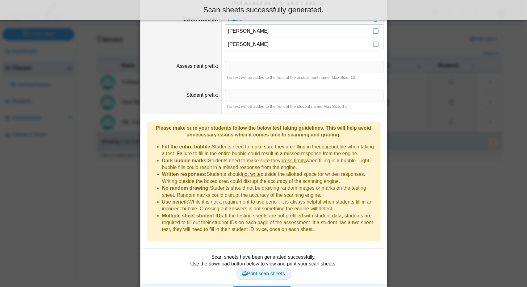
click at [263, 271] on span "Print scan sheets" at bounding box center [263, 273] width 43 height 5
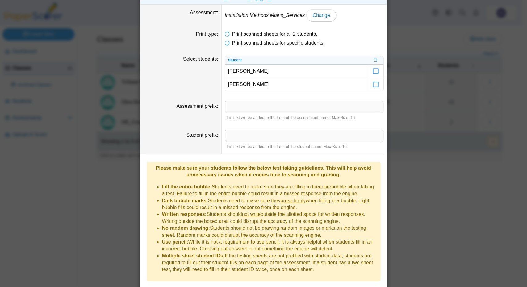
scroll to position [0, 0]
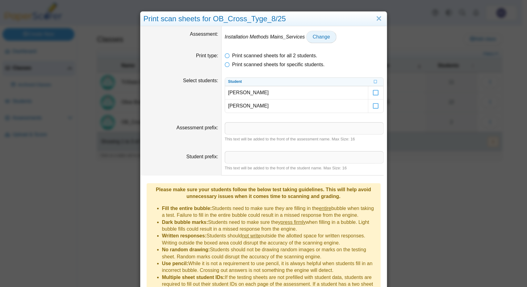
click at [321, 40] on link "Change" at bounding box center [321, 37] width 30 height 12
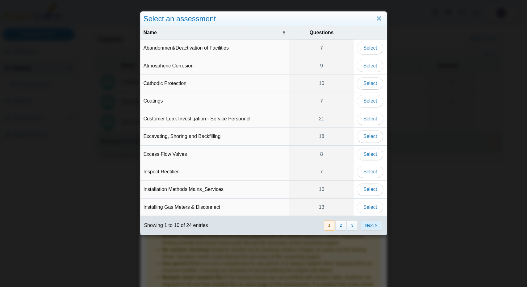
click at [367, 223] on button "Next" at bounding box center [372, 226] width 22 height 10
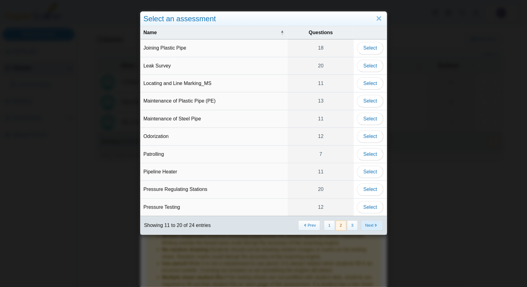
click at [367, 224] on button "Next" at bounding box center [372, 226] width 22 height 10
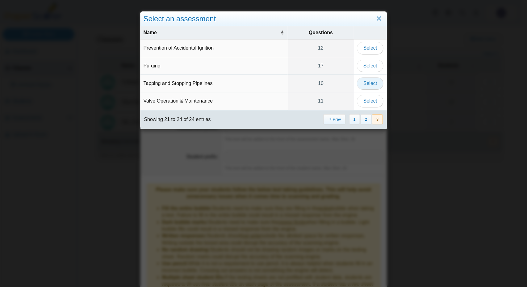
click at [371, 83] on span "Select" at bounding box center [370, 83] width 14 height 5
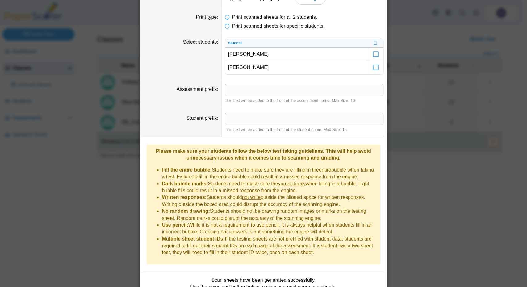
scroll to position [67, 0]
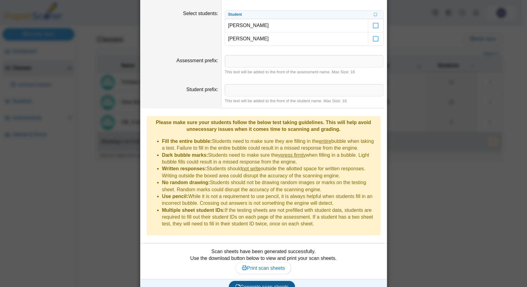
click at [260, 285] on span "Generate scan sheets" at bounding box center [261, 287] width 53 height 5
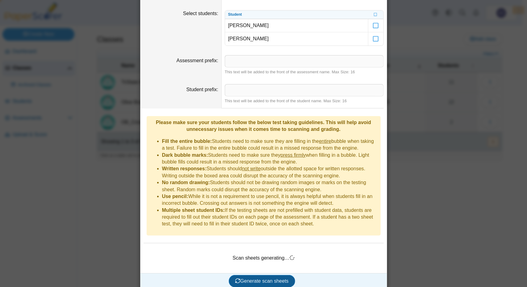
scroll to position [62, 0]
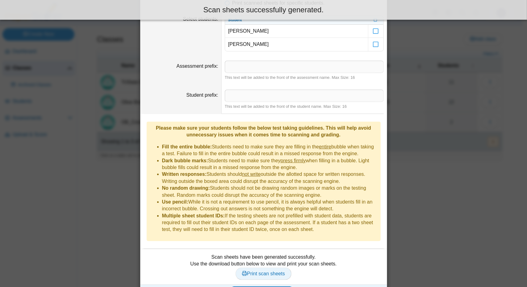
click at [259, 271] on span "Print scan sheets" at bounding box center [263, 273] width 43 height 5
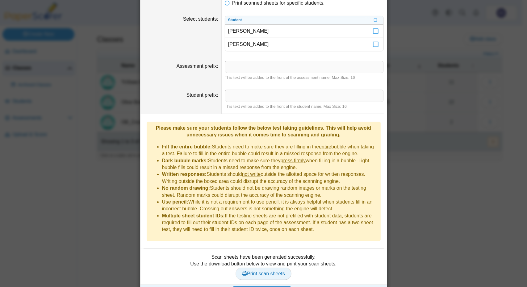
scroll to position [0, 0]
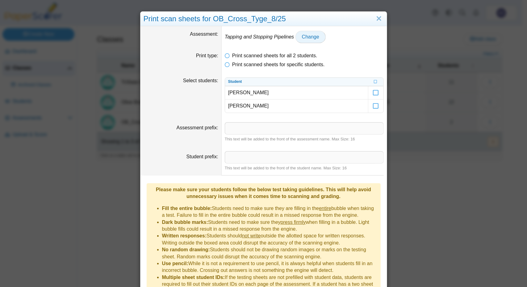
click at [306, 37] on span "Change" at bounding box center [310, 36] width 17 height 5
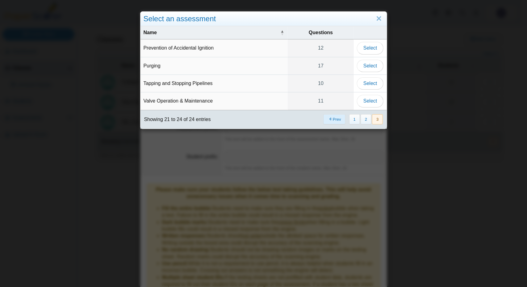
click at [339, 121] on button "Prev" at bounding box center [334, 119] width 22 height 10
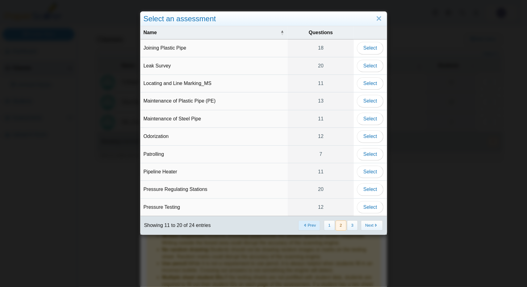
click at [304, 224] on button "Prev" at bounding box center [309, 226] width 22 height 10
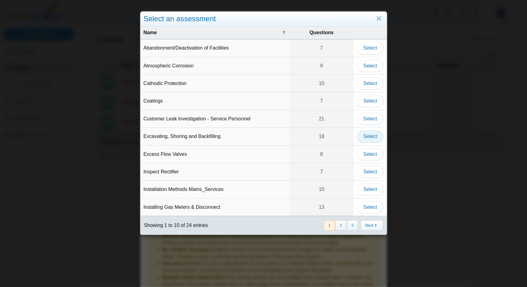
click at [373, 138] on span "Select" at bounding box center [370, 136] width 14 height 5
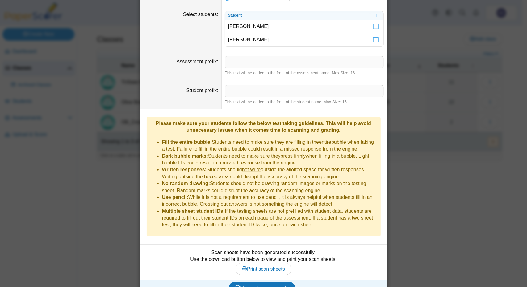
scroll to position [67, 0]
click at [259, 285] on span "Generate scan sheets" at bounding box center [261, 287] width 53 height 5
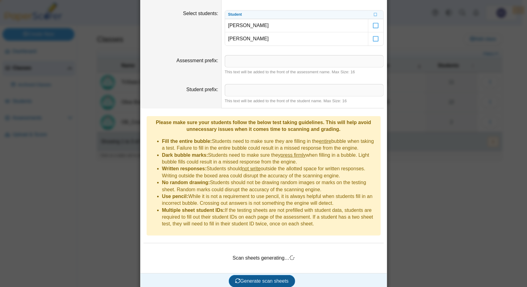
scroll to position [62, 0]
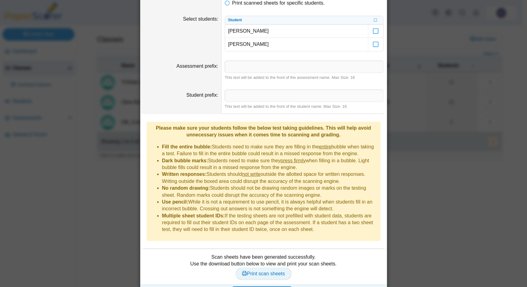
click at [257, 271] on span "Print scan sheets" at bounding box center [263, 273] width 43 height 5
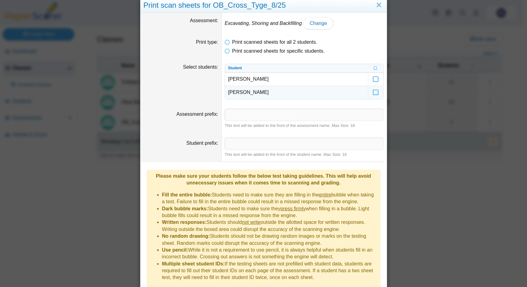
scroll to position [0, 0]
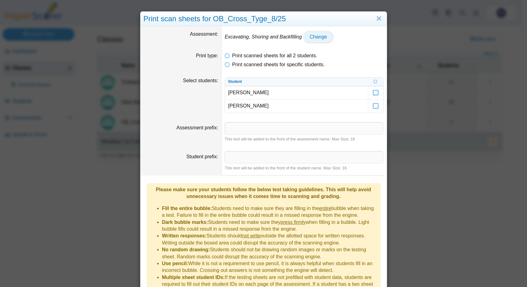
click at [312, 38] on span "Change" at bounding box center [317, 36] width 17 height 5
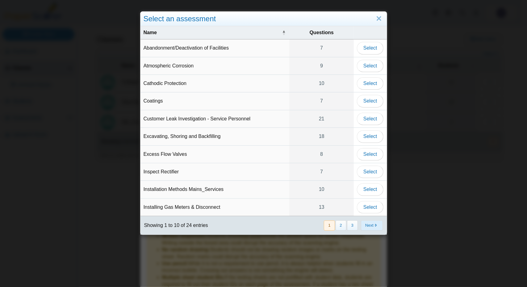
click at [367, 223] on button "Next" at bounding box center [372, 226] width 22 height 10
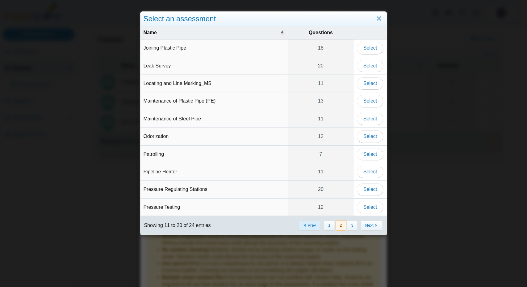
click at [307, 225] on button "Prev" at bounding box center [309, 226] width 22 height 10
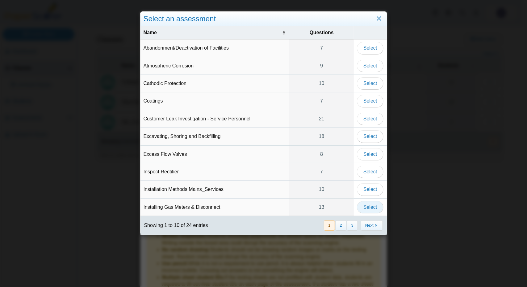
click at [365, 205] on span "Select" at bounding box center [370, 207] width 14 height 5
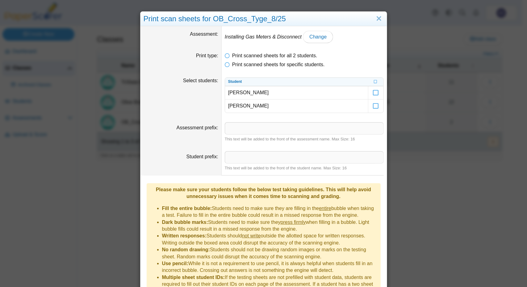
scroll to position [67, 0]
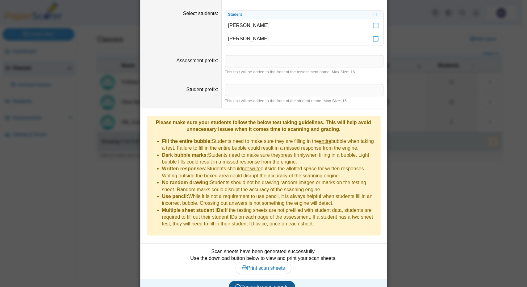
click at [259, 285] on span "Generate scan sheets" at bounding box center [261, 287] width 53 height 5
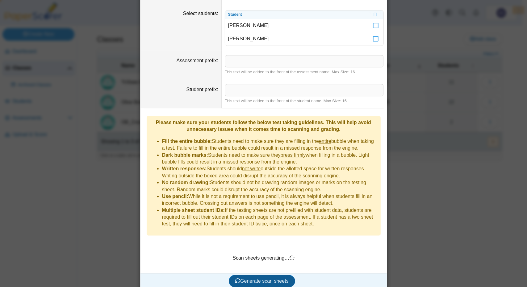
scroll to position [62, 0]
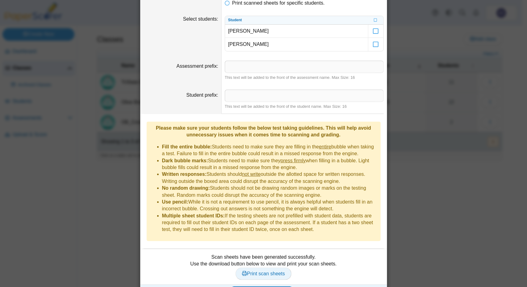
click at [261, 271] on span "Print scan sheets" at bounding box center [263, 273] width 43 height 5
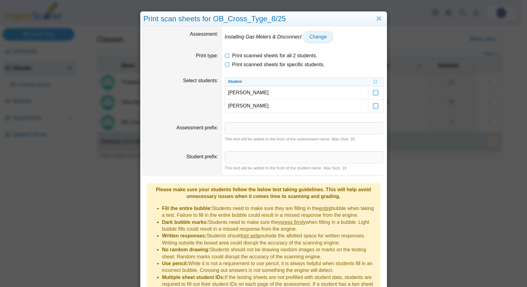
click at [309, 35] on span "Change" at bounding box center [317, 36] width 17 height 5
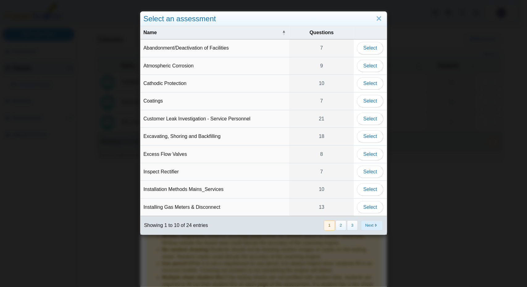
click at [370, 221] on button "Next" at bounding box center [372, 226] width 22 height 10
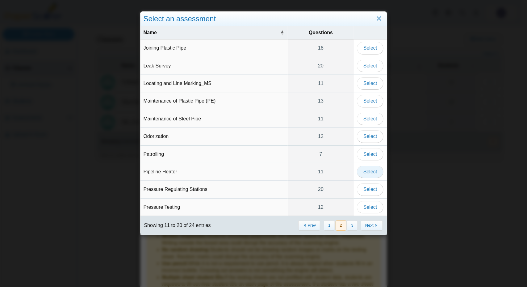
click at [370, 169] on span "Select" at bounding box center [370, 171] width 14 height 5
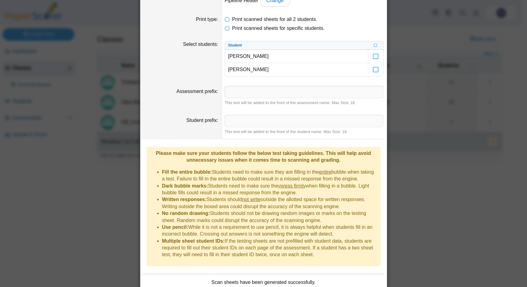
scroll to position [67, 0]
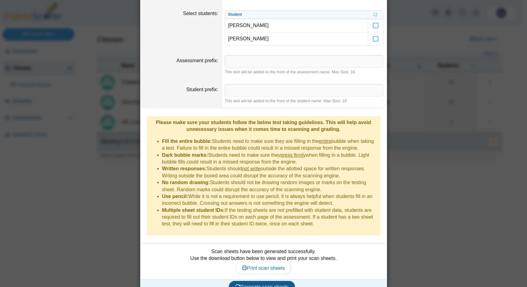
click at [262, 285] on span "Generate scan sheets" at bounding box center [261, 287] width 53 height 5
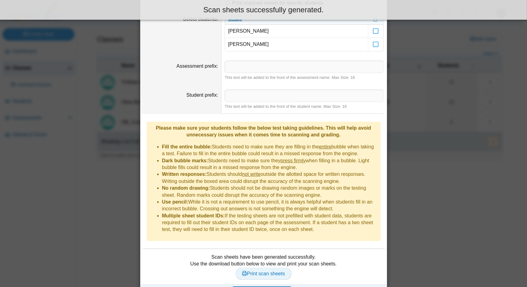
click at [257, 271] on span "Print scan sheets" at bounding box center [263, 273] width 43 height 5
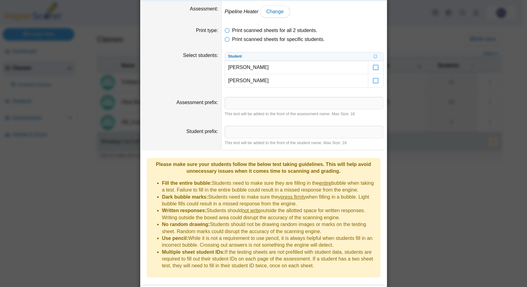
scroll to position [0, 0]
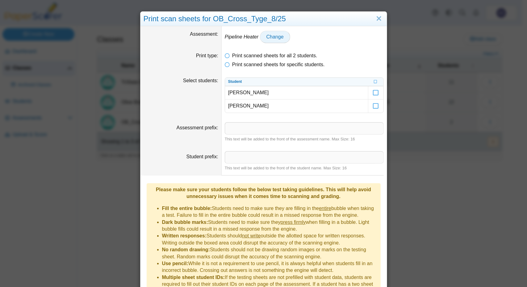
click at [268, 34] on span "Change" at bounding box center [274, 36] width 17 height 5
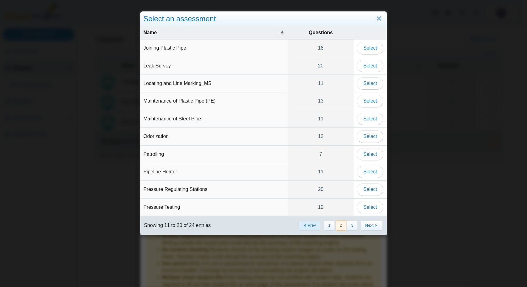
click at [308, 223] on button "Prev" at bounding box center [309, 226] width 22 height 10
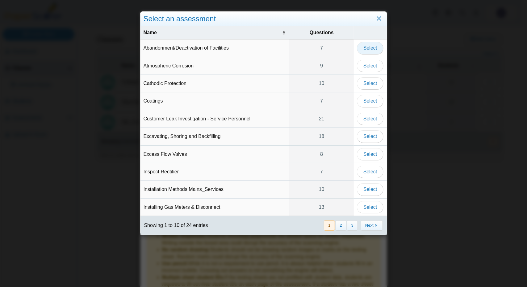
click at [370, 49] on span "Select" at bounding box center [370, 47] width 14 height 5
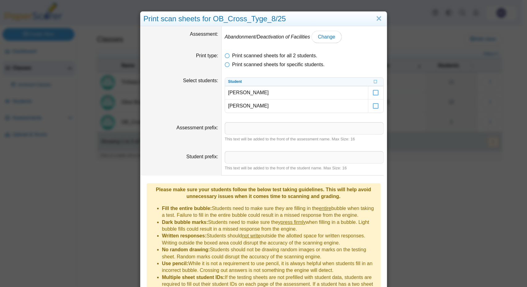
scroll to position [67, 0]
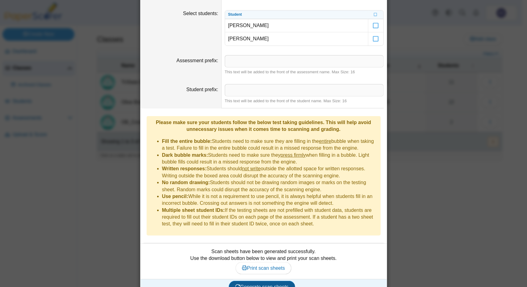
click at [261, 285] on span "Generate scan sheets" at bounding box center [261, 287] width 53 height 5
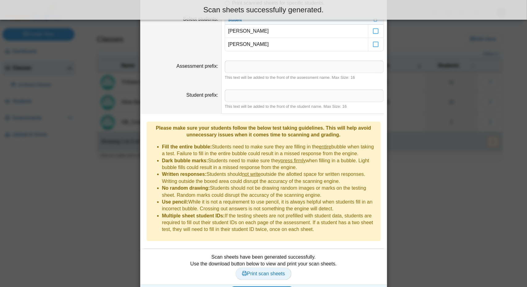
click at [261, 271] on span "Print scan sheets" at bounding box center [263, 273] width 43 height 5
